Goal: Task Accomplishment & Management: Manage account settings

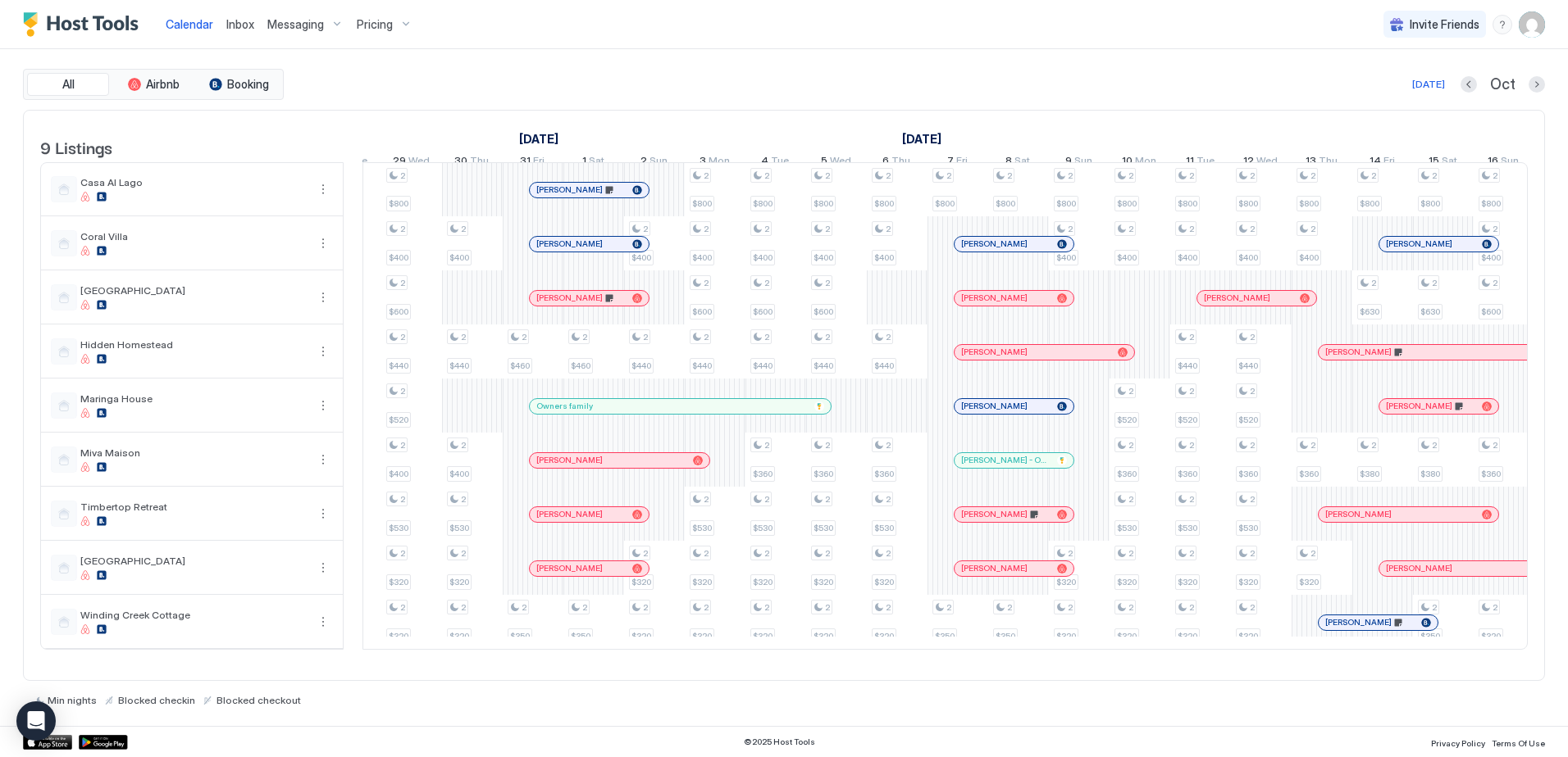
scroll to position [0, 1231]
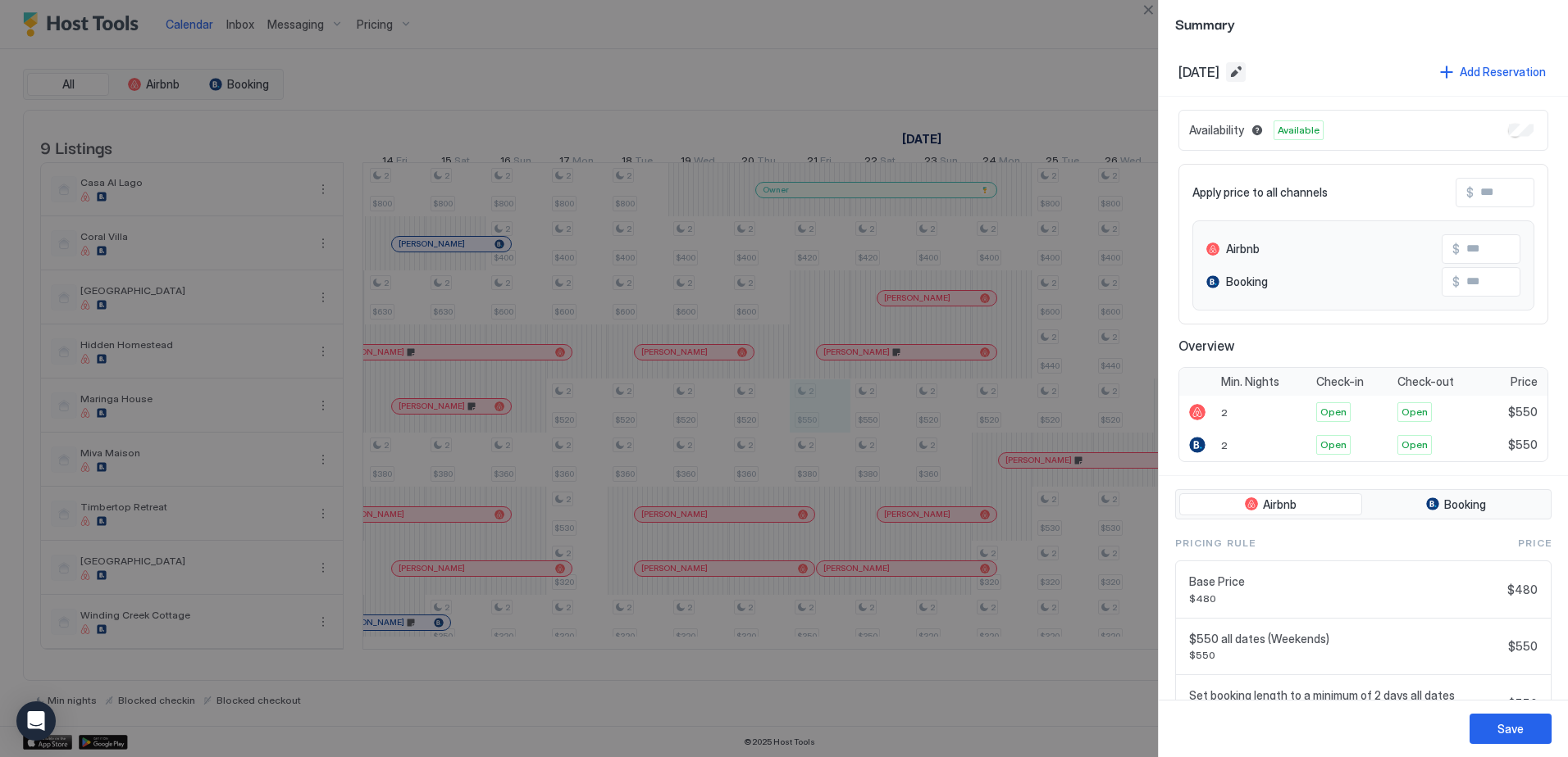
click at [1246, 71] on button "Edit date range" at bounding box center [1236, 72] width 20 height 20
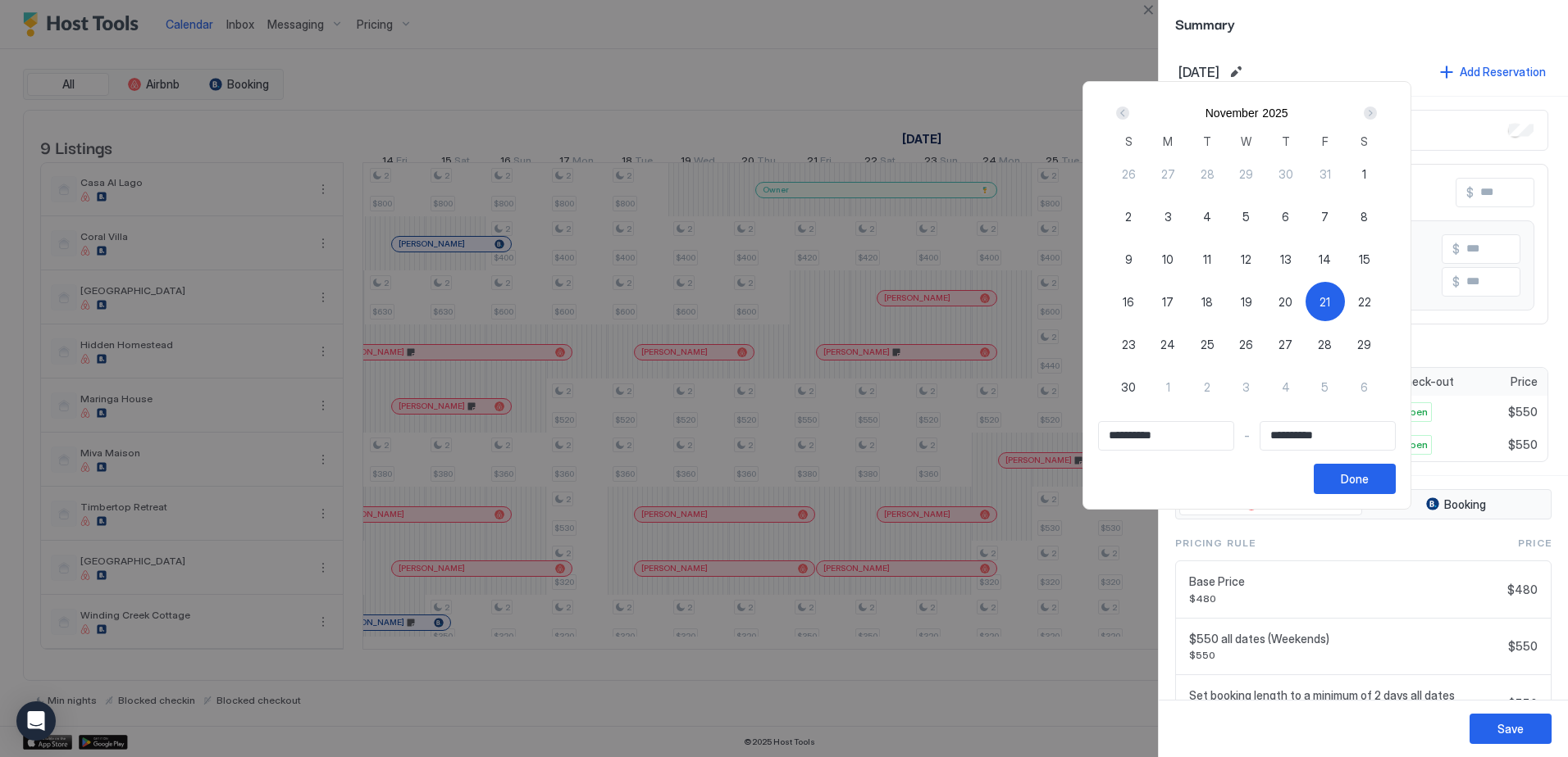
click at [1330, 305] on span "21" at bounding box center [1324, 301] width 11 height 17
click at [1330, 301] on span "21" at bounding box center [1324, 301] width 11 height 17
type input "**********"
click at [1175, 341] on span "24" at bounding box center [1167, 344] width 15 height 17
type input "**********"
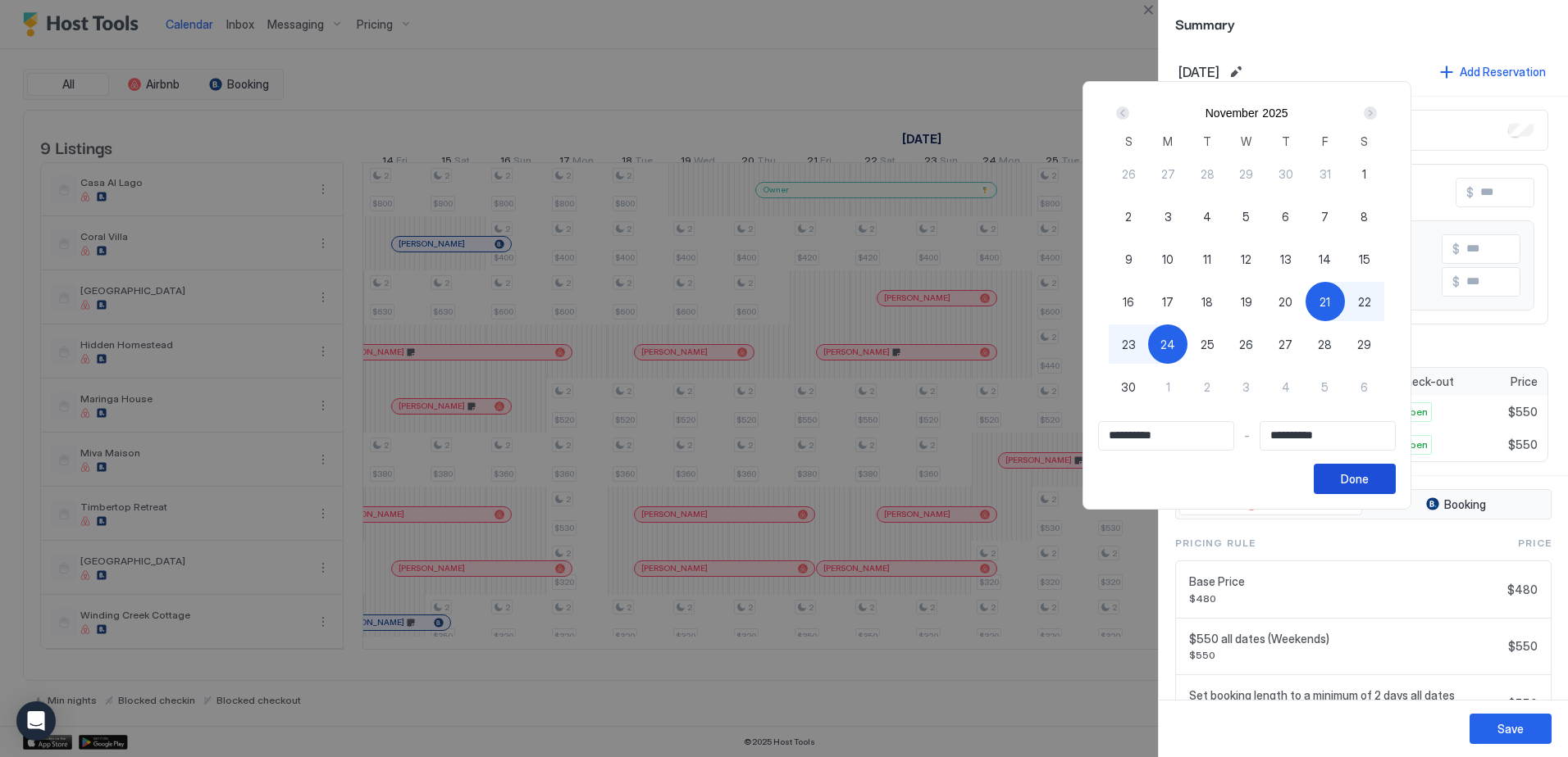
click at [1368, 481] on div "Done" at bounding box center [1354, 479] width 27 height 17
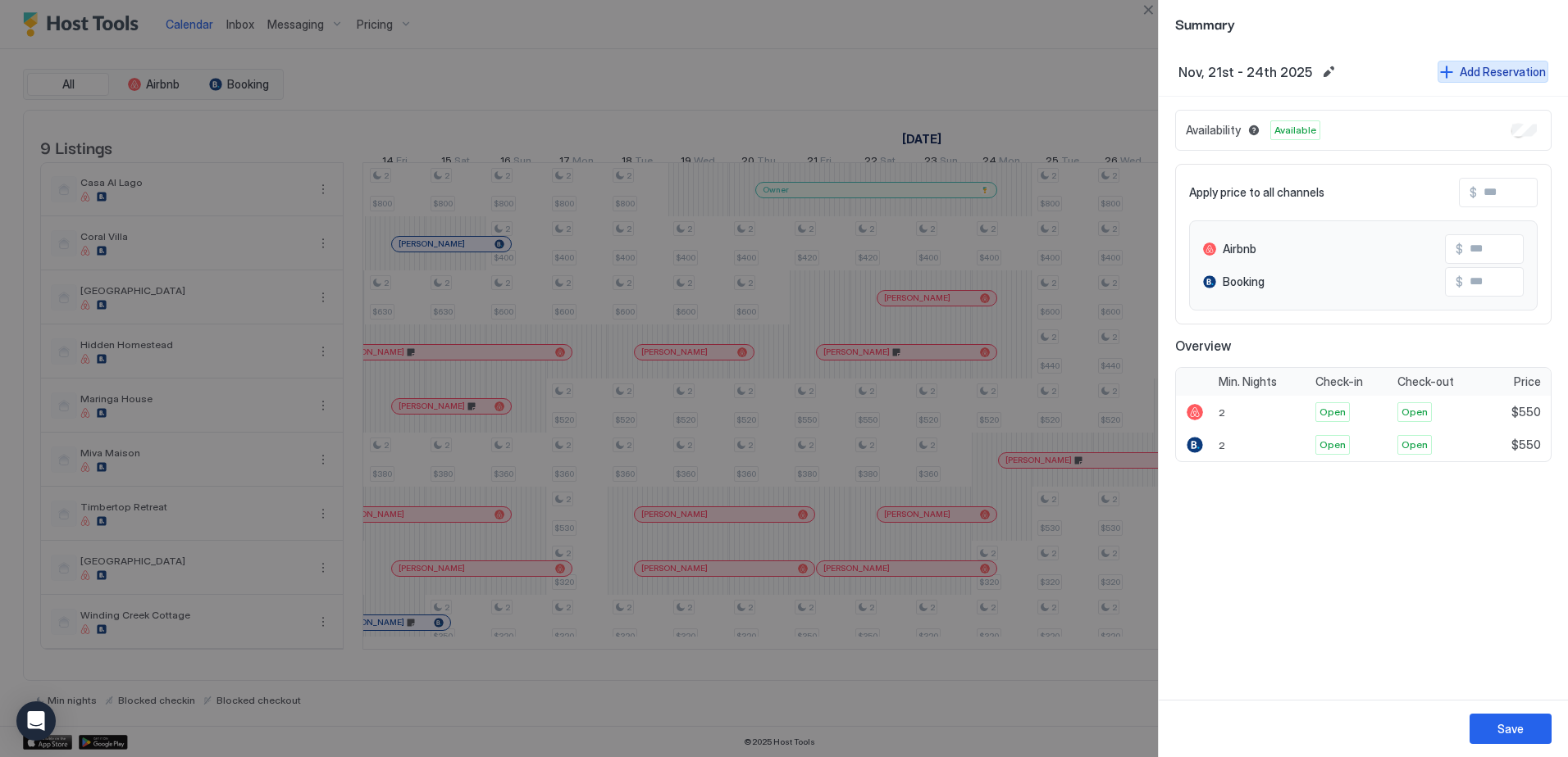
click at [1456, 76] on button "Add Reservation" at bounding box center [1492, 72] width 111 height 22
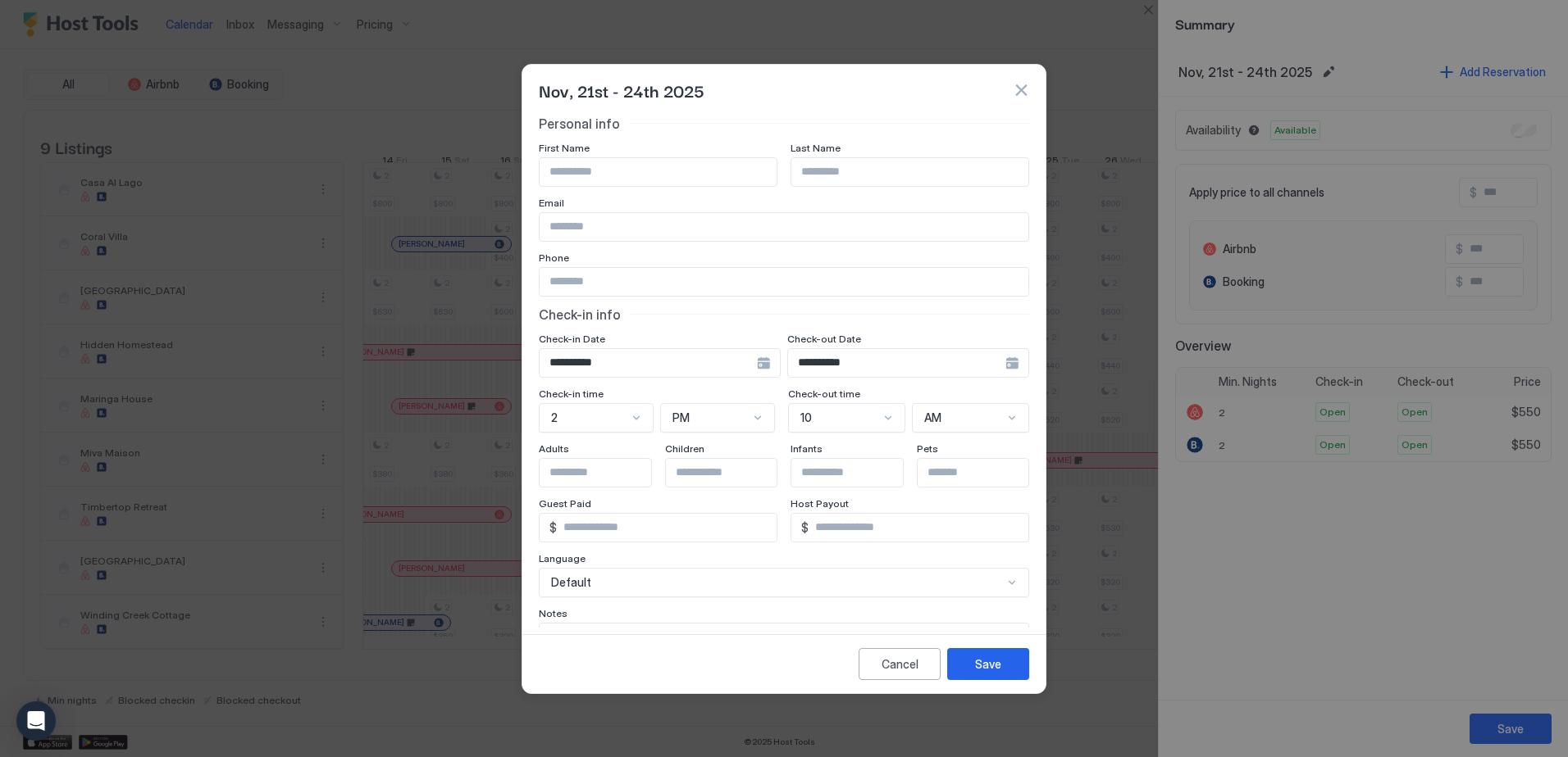
click at [613, 170] on input "Input Field" at bounding box center [658, 172] width 237 height 27
type input "**********"
click at [993, 662] on div "Save" at bounding box center [987, 664] width 26 height 17
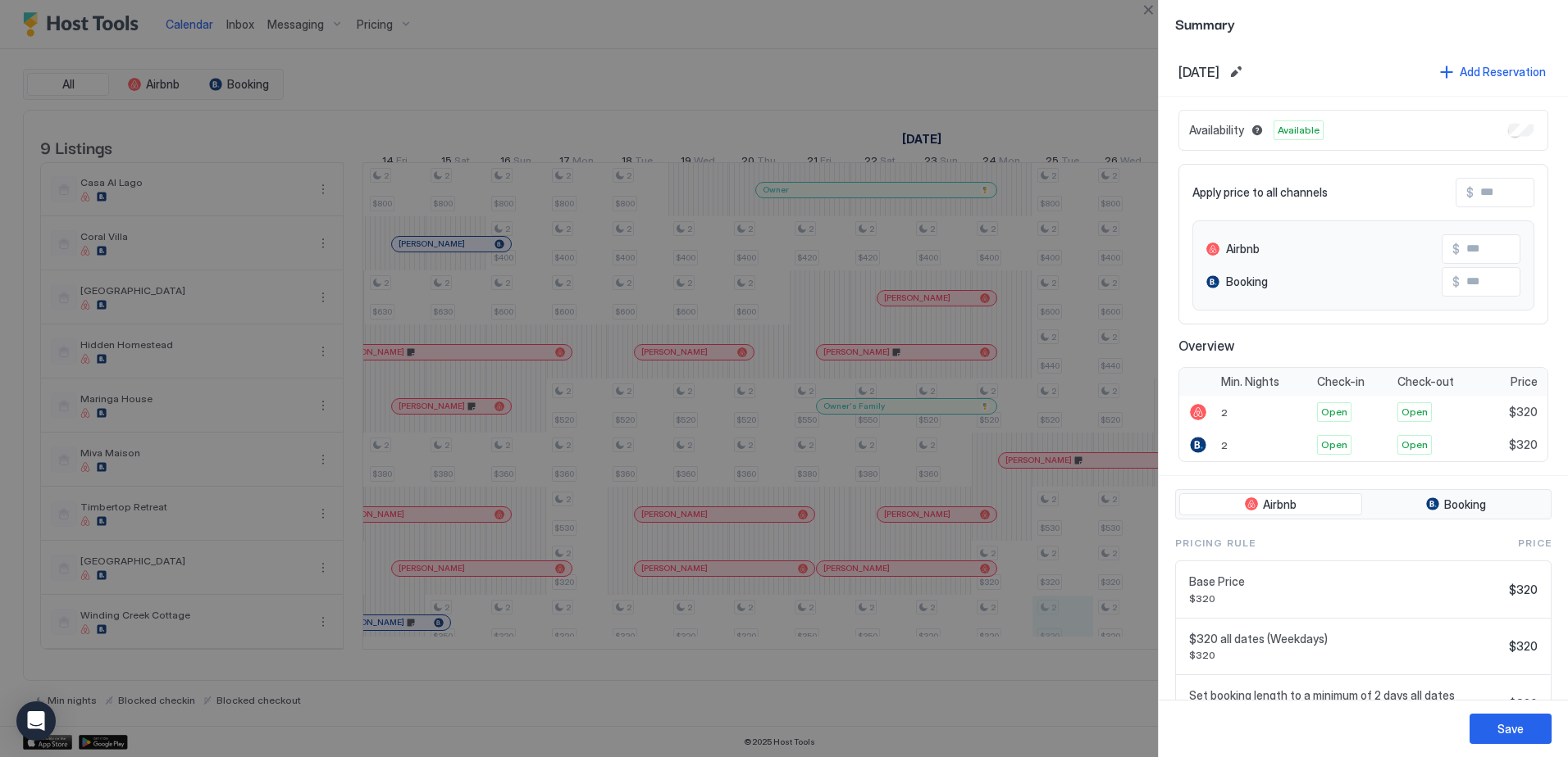
drag, startPoint x: 1090, startPoint y: 667, endPoint x: 1072, endPoint y: 665, distance: 18.1
click at [1072, 665] on div at bounding box center [784, 378] width 1568 height 757
click at [1153, 11] on button "Close" at bounding box center [1148, 10] width 20 height 20
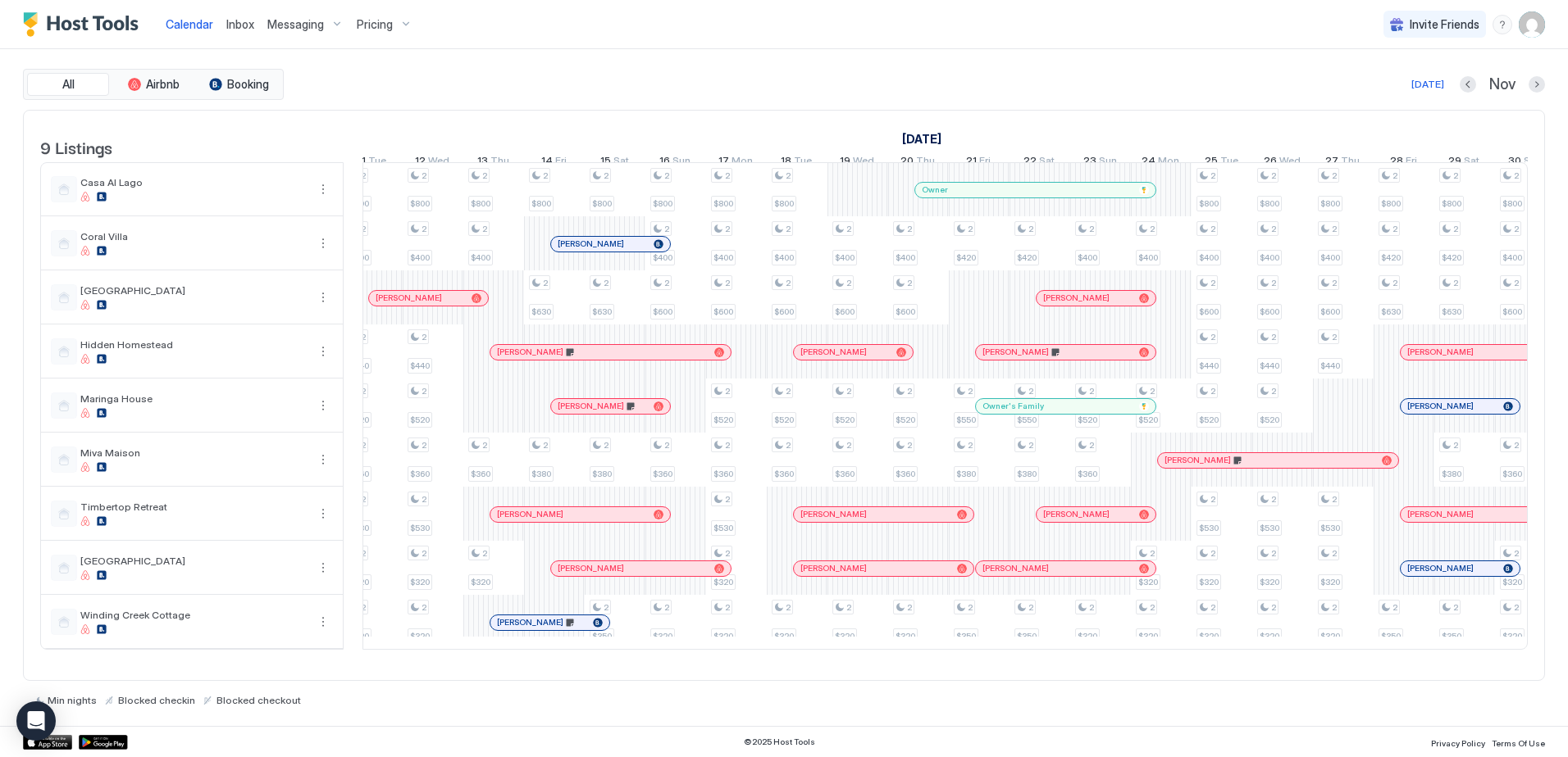
scroll to position [0, 2021]
